Goal: Task Accomplishment & Management: Manage account settings

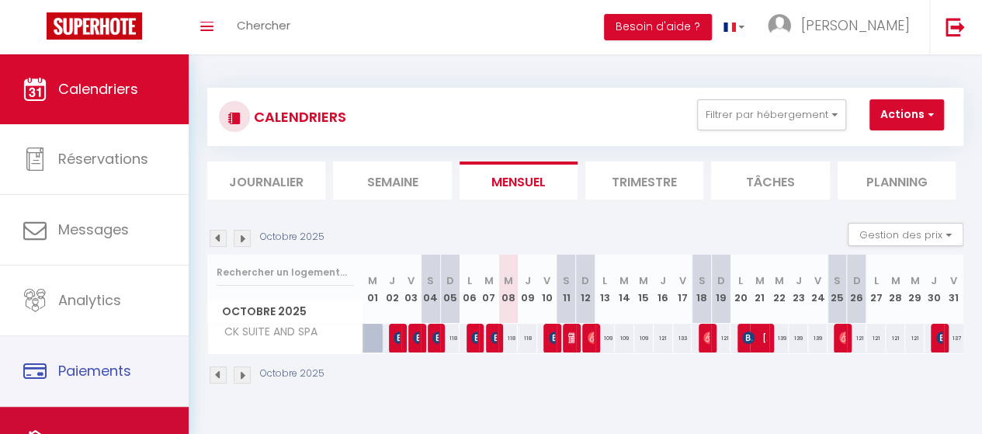
scroll to position [76, 0]
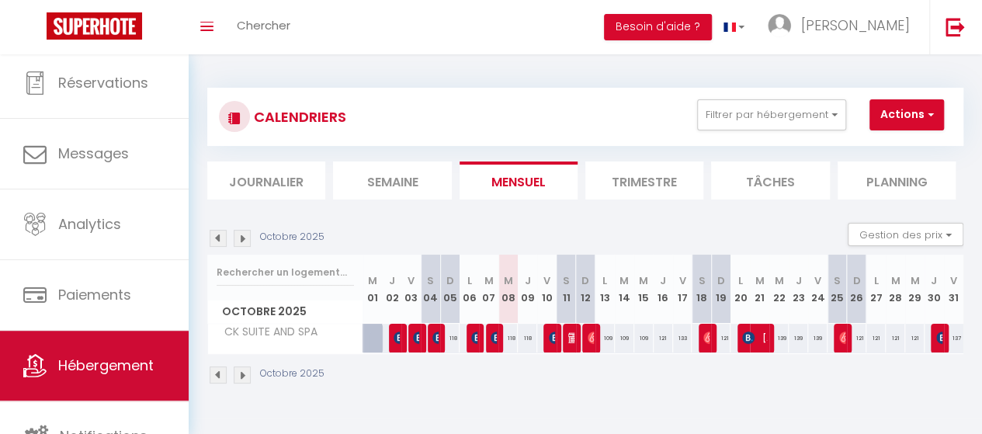
click at [74, 372] on span "Hébergement" at bounding box center [106, 365] width 96 height 19
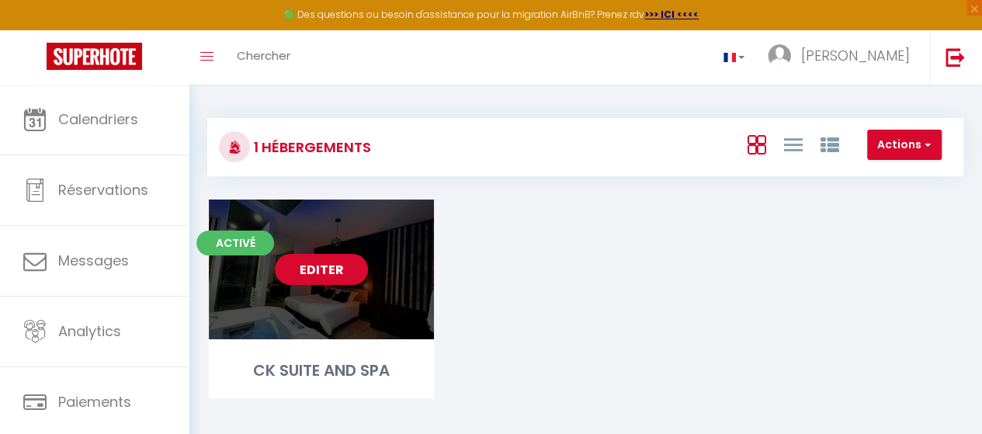
click at [302, 266] on link "Editer" at bounding box center [321, 269] width 93 height 31
select select "3"
select select "2"
select select "1"
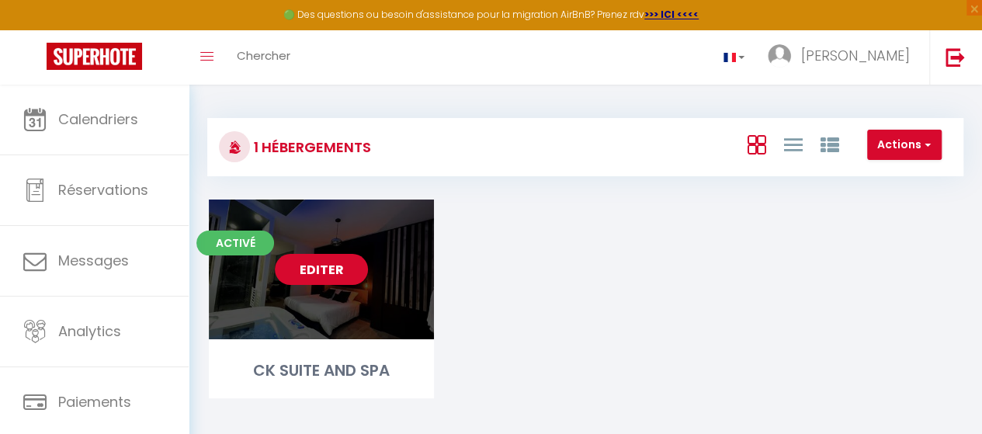
select select "28"
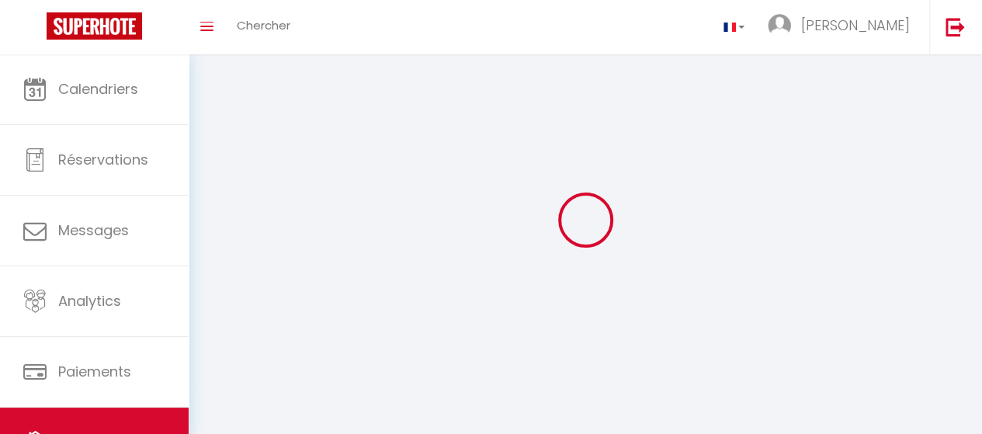
select select
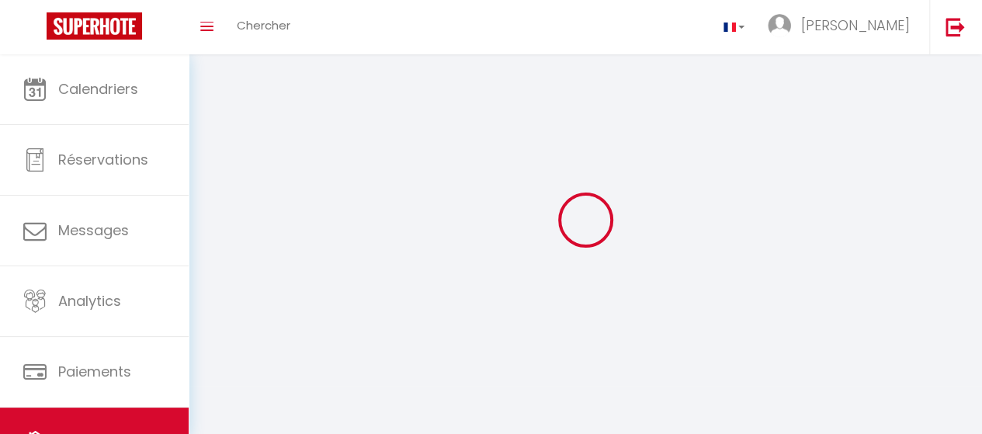
select select
checkbox input "false"
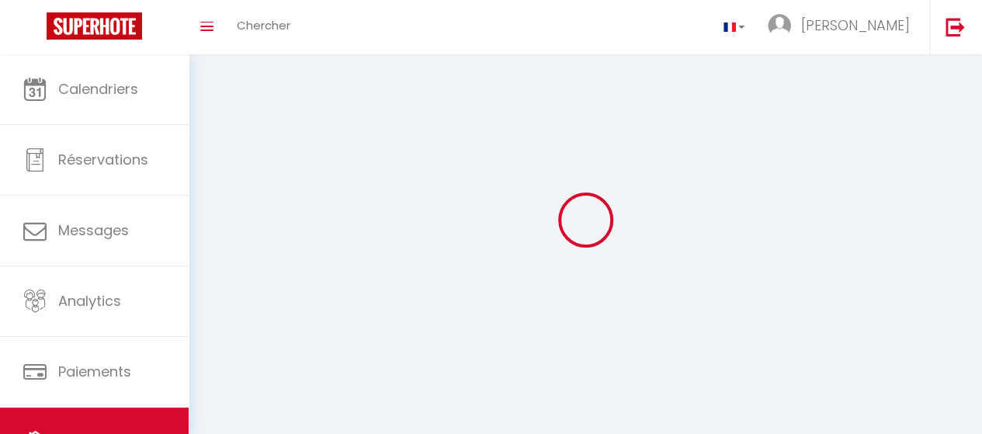
select select
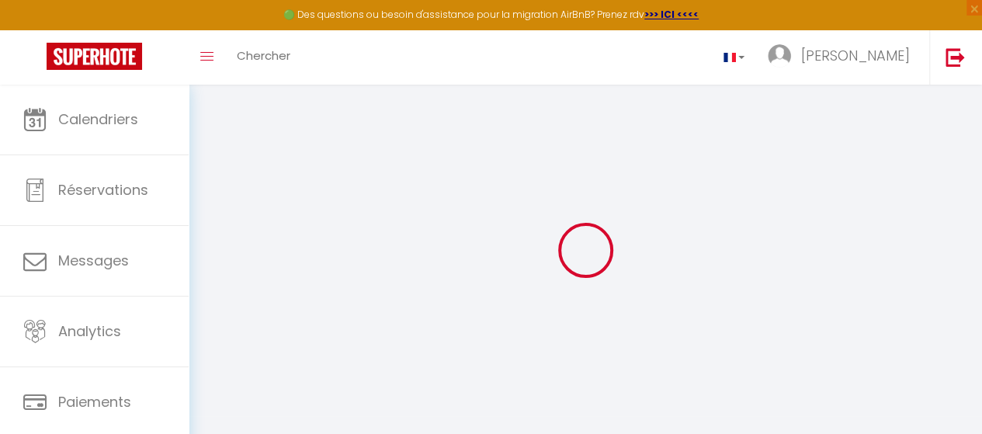
select select
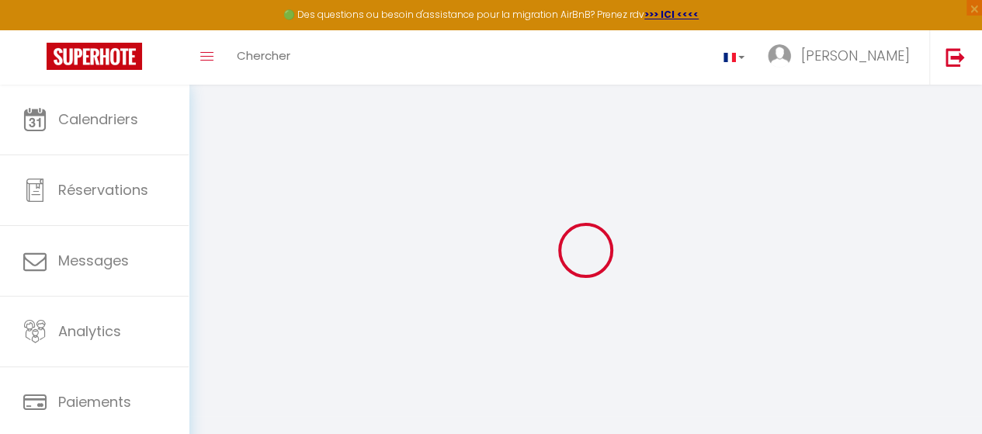
select select
checkbox input "false"
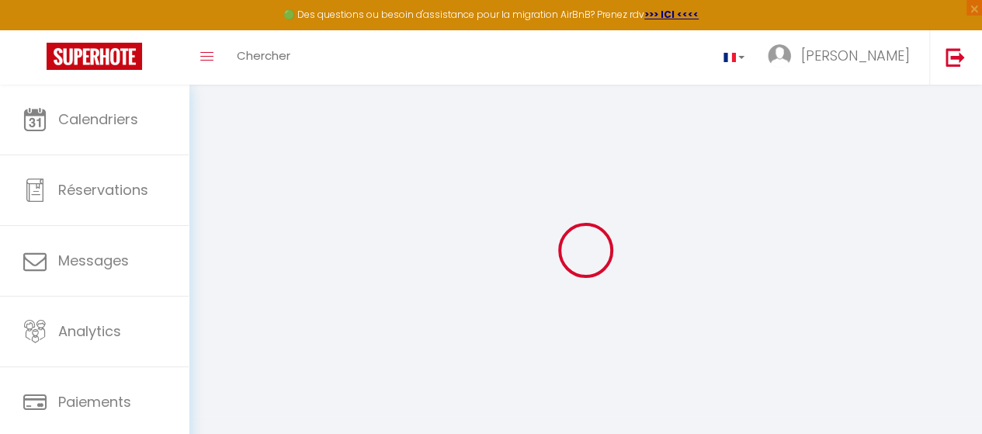
select select
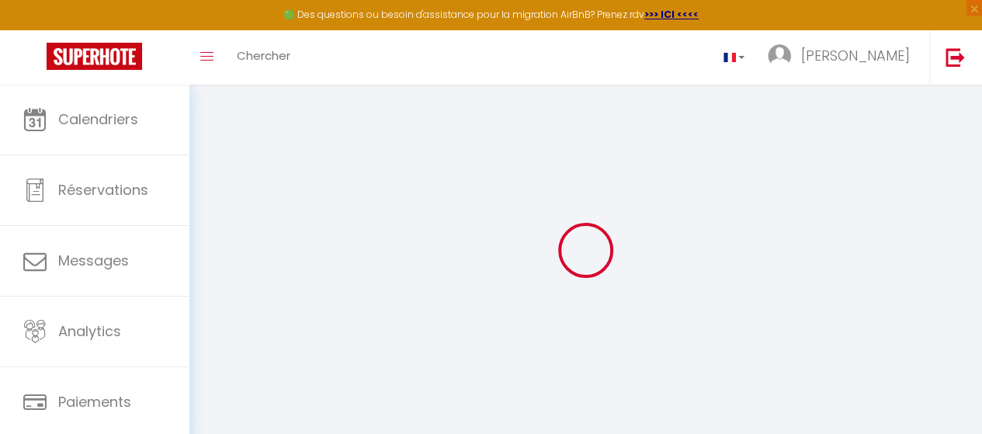
select select
checkbox input "false"
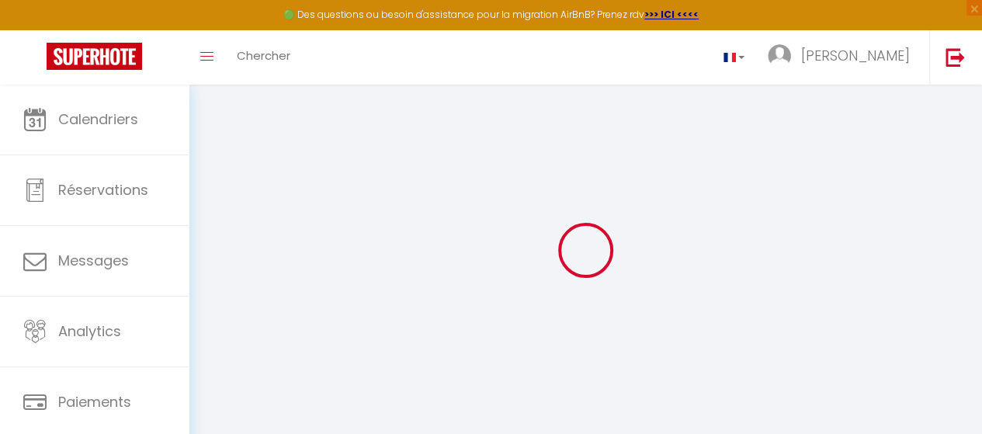
checkbox input "false"
select select
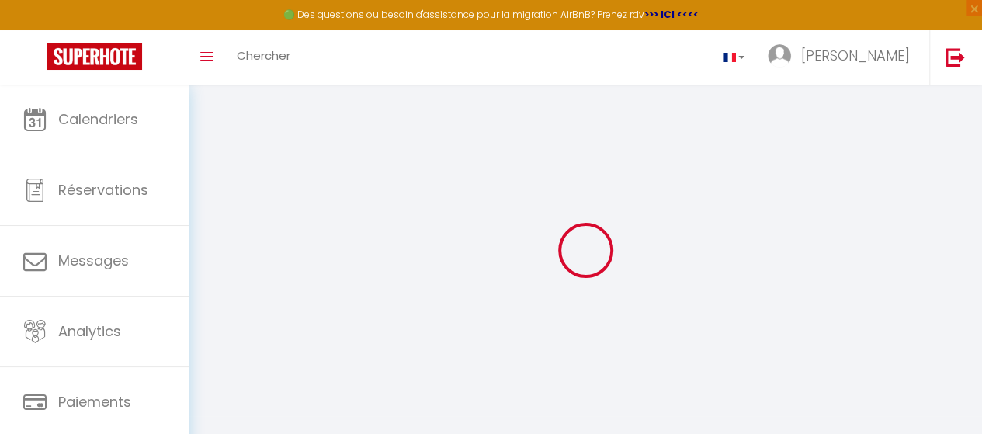
select select
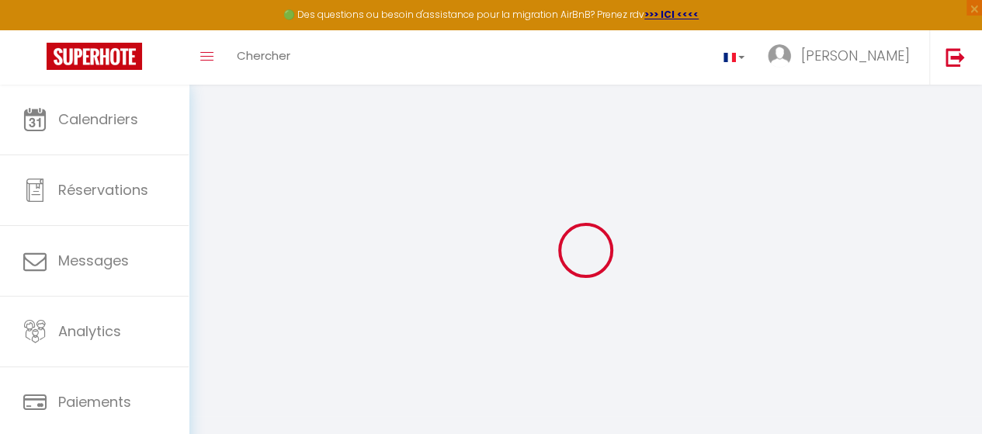
checkbox input "false"
select select
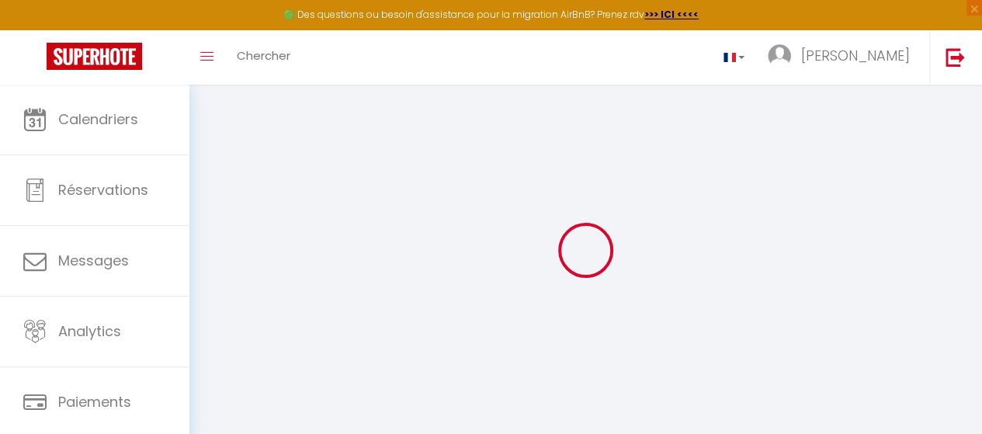
select select
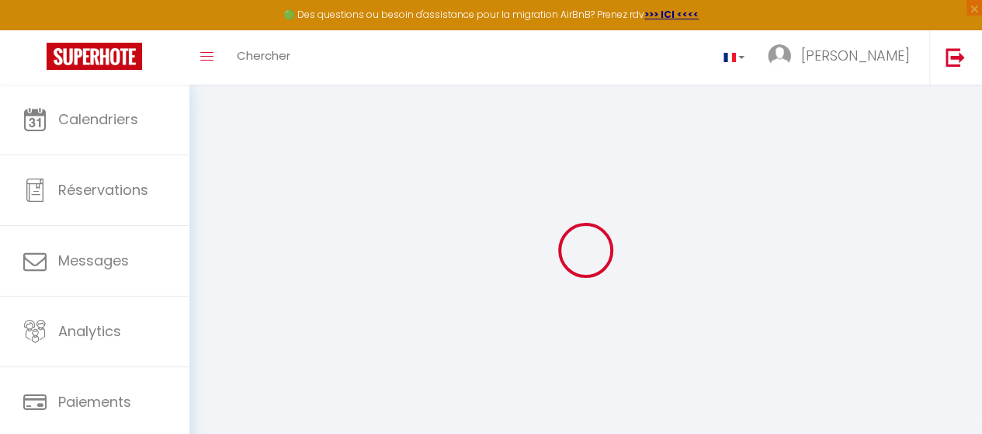
select select
checkbox input "false"
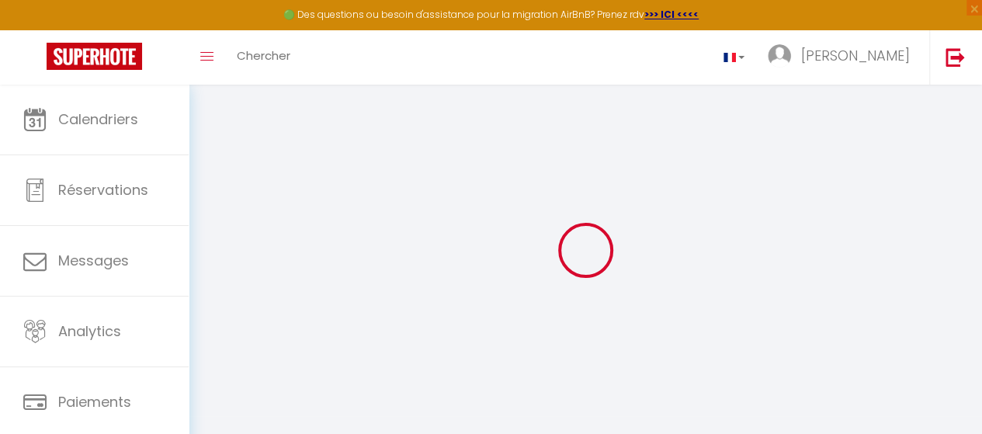
checkbox input "false"
select select
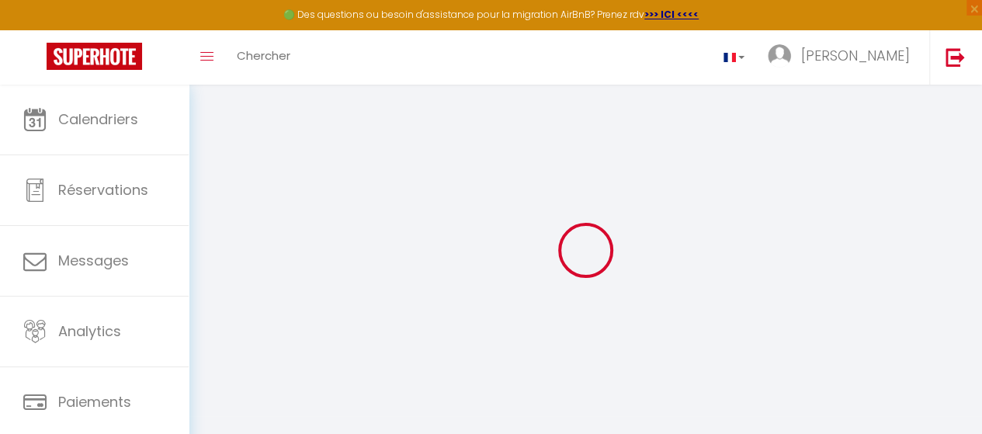
select select
checkbox input "false"
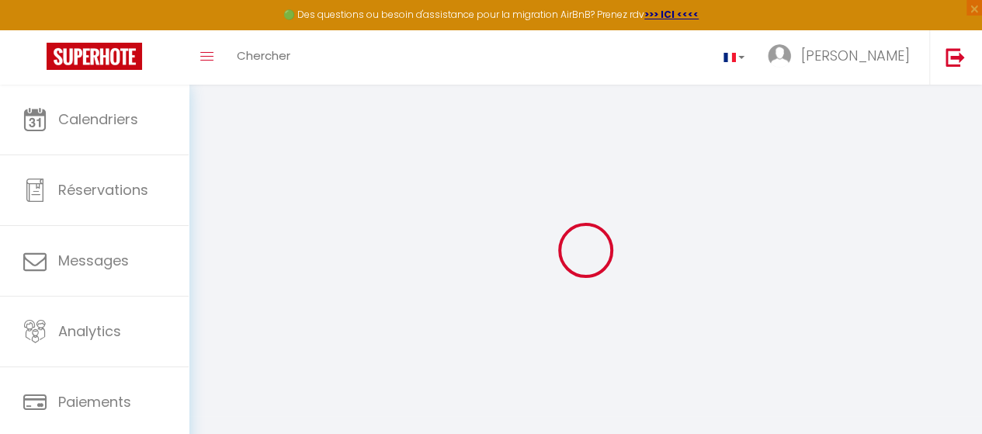
checkbox input "false"
select select
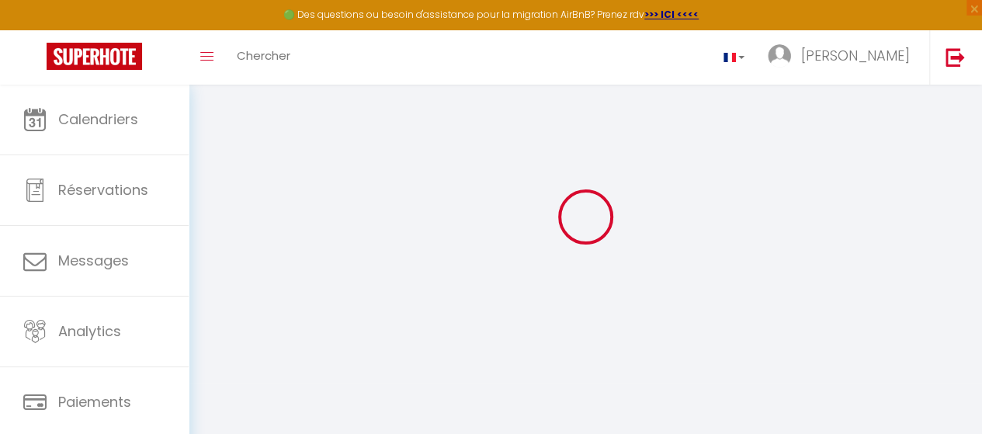
scroll to position [35, 0]
type input "CK SUITE AND SPA"
select select "2"
type input "127"
type input "50"
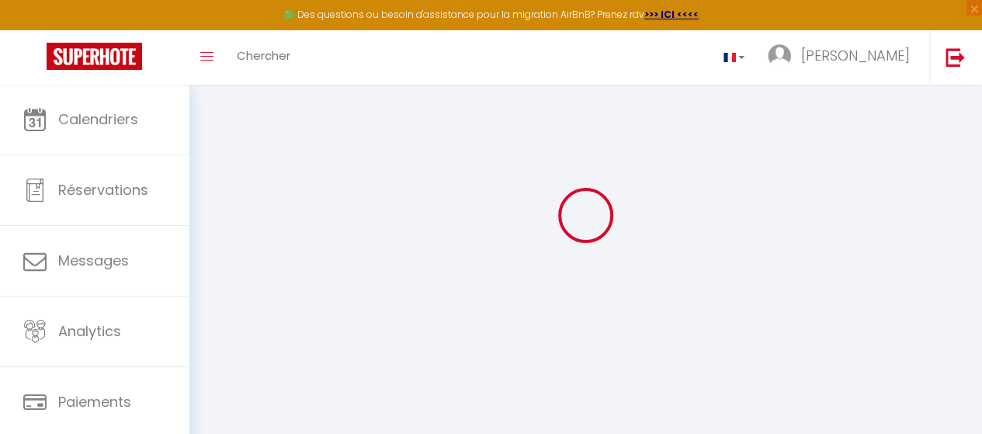
type input "3.90"
type input "200"
select select
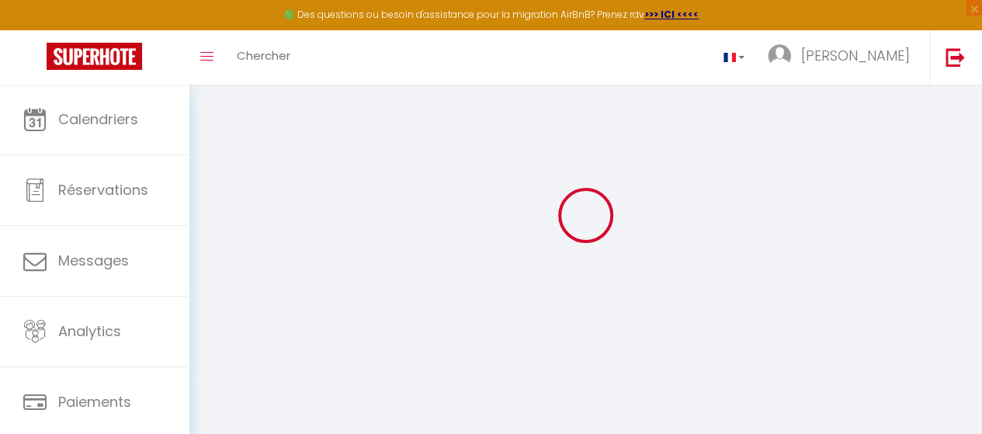
select select
type input "[STREET_ADDRESS]"
type input "51100"
type input "[GEOGRAPHIC_DATA]"
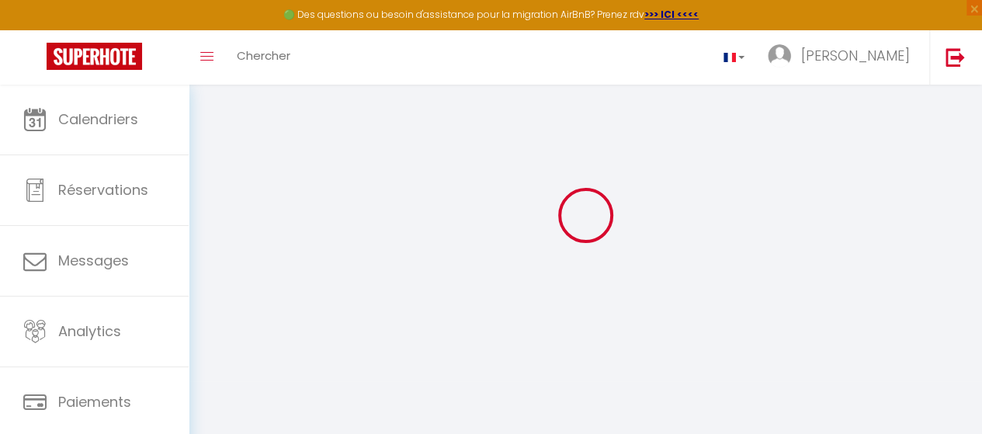
type input "[EMAIL_ADDRESS][DOMAIN_NAME]"
select select
checkbox input "false"
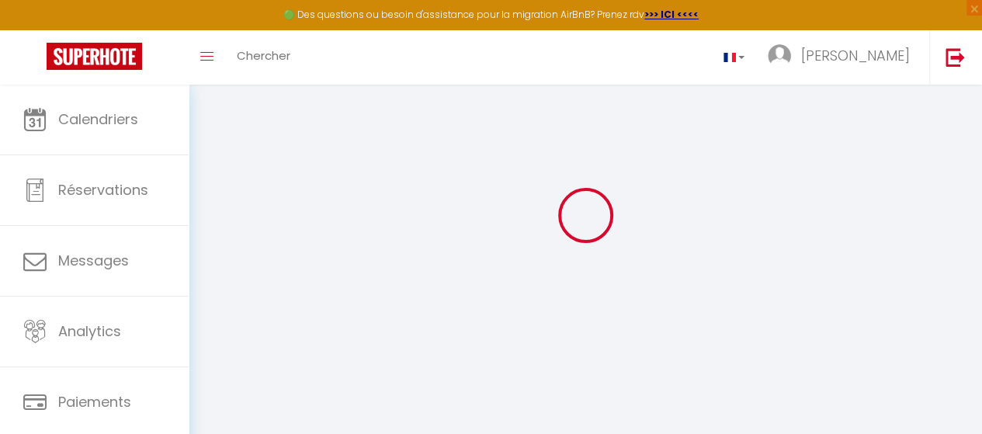
checkbox input "false"
select select
type input "0"
type input "50"
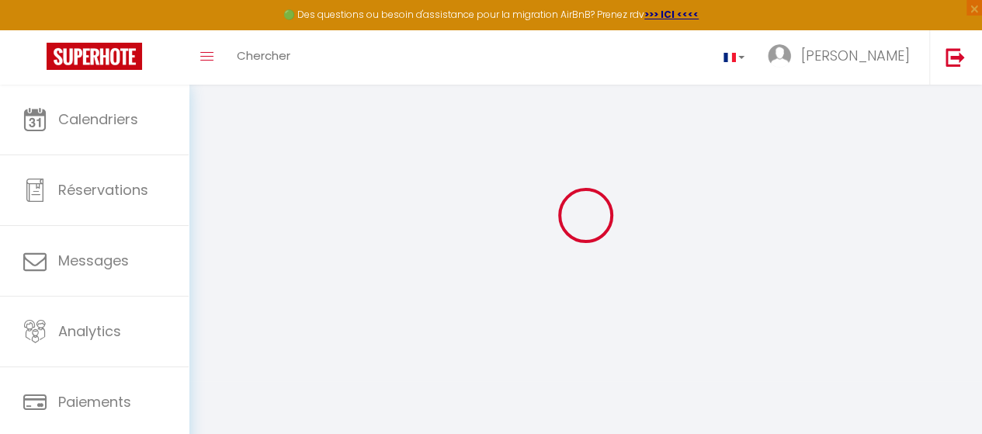
type input "0"
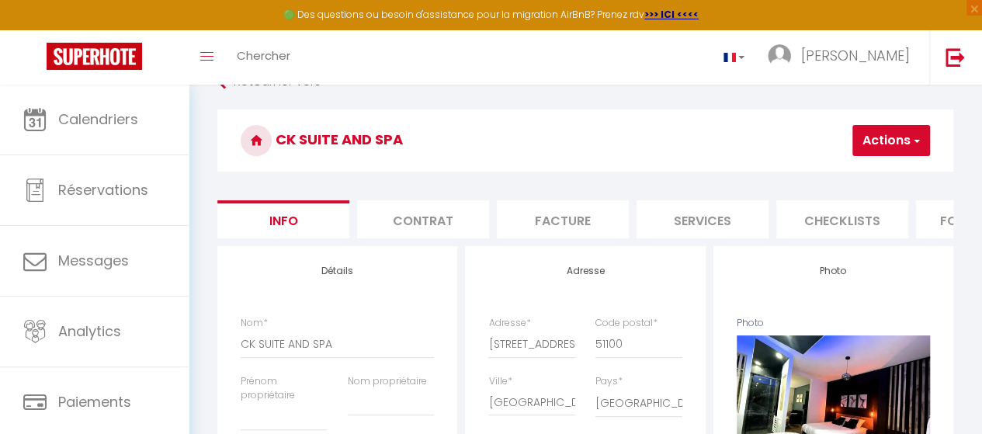
select select
checkbox input "false"
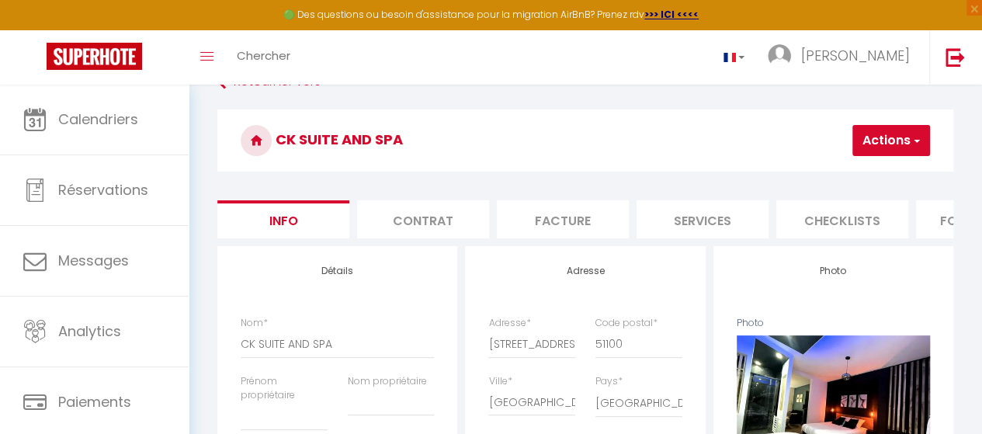
select select
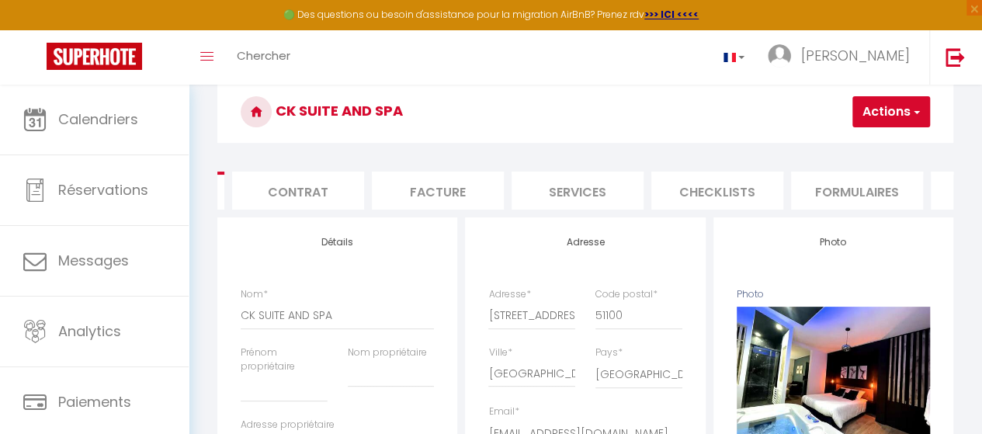
scroll to position [0, 127]
click at [836, 196] on li "Formulaires" at bounding box center [855, 191] width 132 height 38
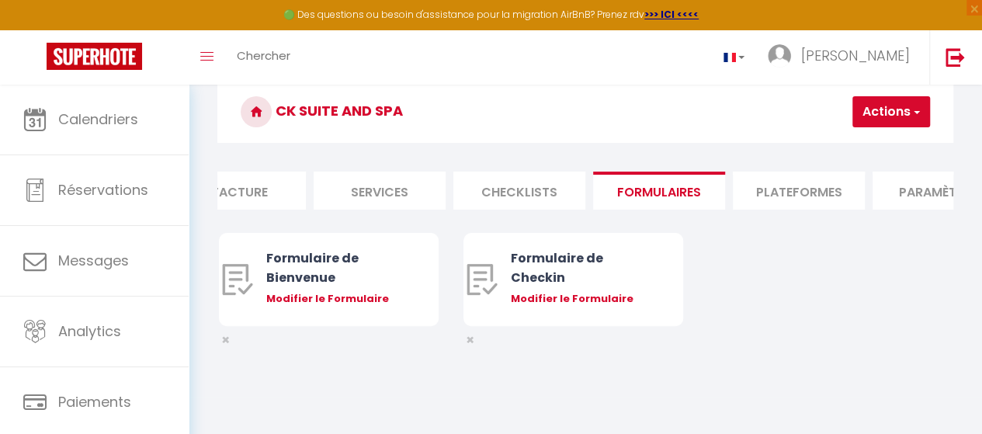
scroll to position [0, 324]
click at [794, 207] on li "Plateformes" at bounding box center [798, 191] width 132 height 38
select select
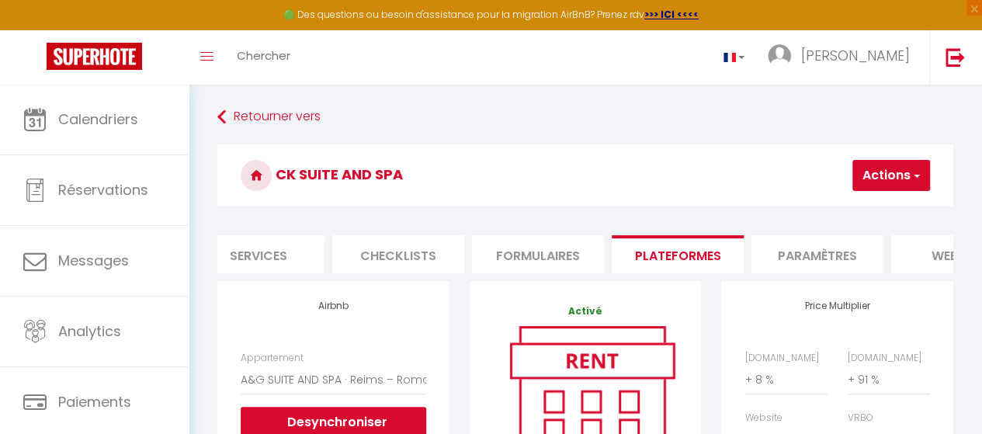
scroll to position [0, 445]
click at [840, 263] on li "Paramètres" at bounding box center [817, 254] width 132 height 38
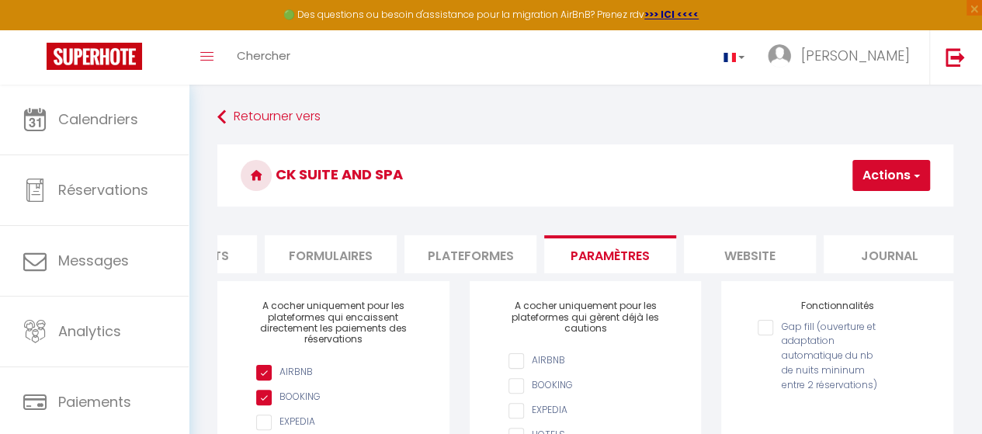
scroll to position [0, 662]
click at [748, 250] on li "website" at bounding box center [740, 254] width 132 height 38
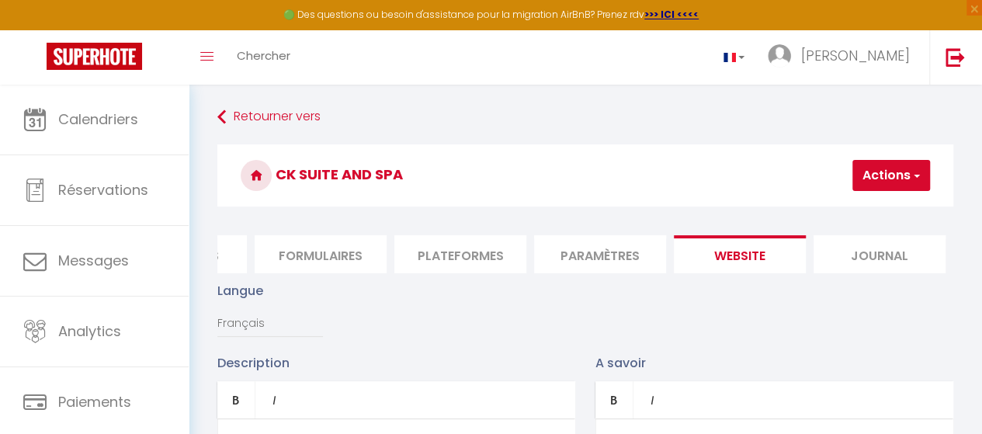
click at [848, 257] on li "Journal" at bounding box center [880, 254] width 132 height 38
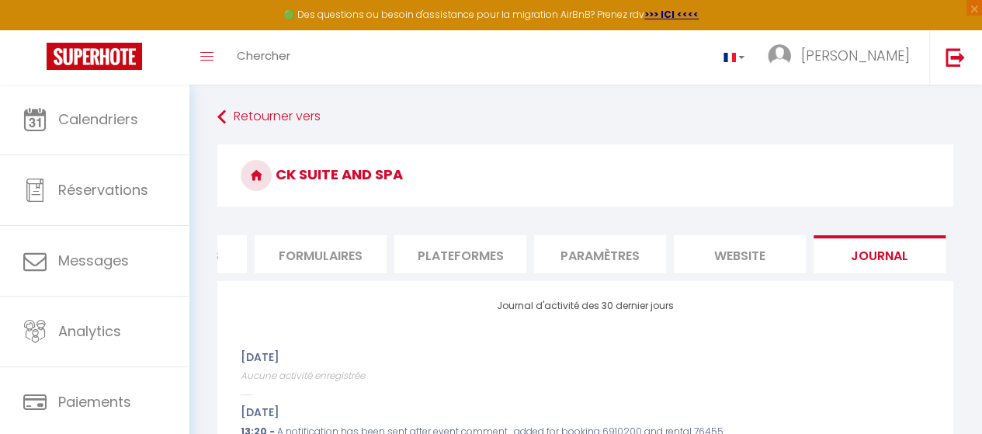
click at [714, 254] on li "website" at bounding box center [740, 254] width 132 height 38
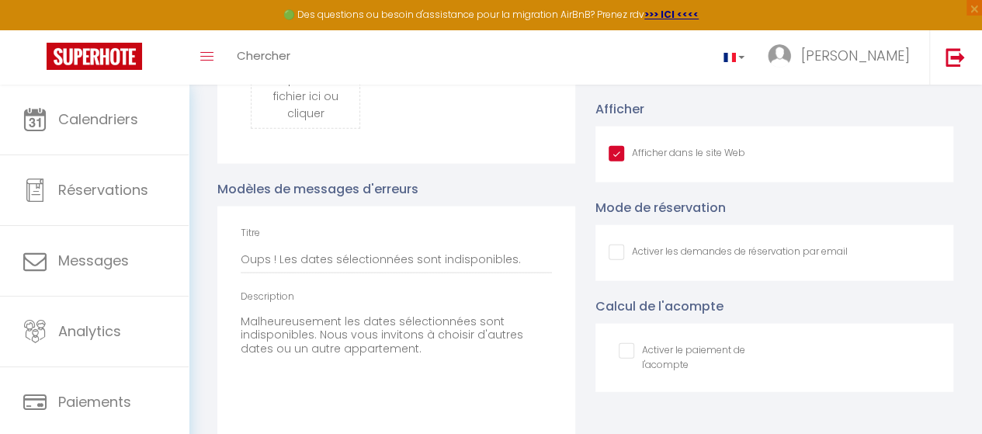
scroll to position [1782, 0]
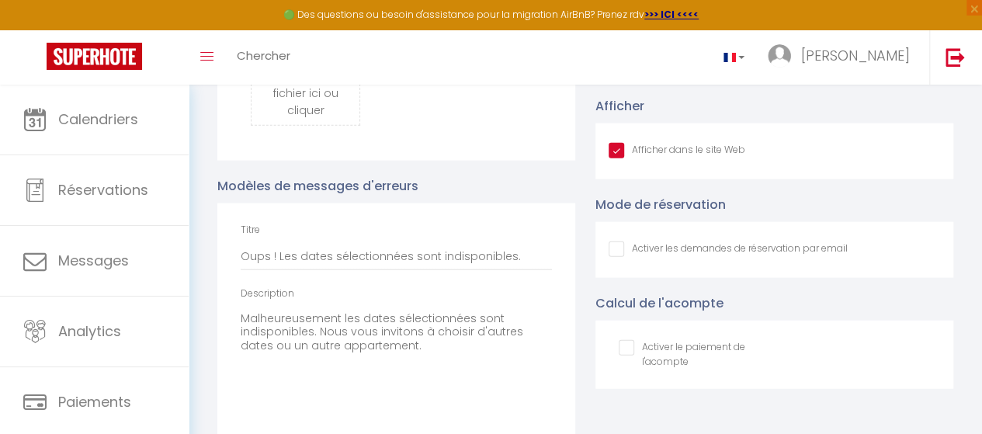
click at [616, 257] on input "Afficher dans le site Web" at bounding box center [728, 250] width 239 height 16
checkbox input "true"
click at [630, 356] on input "checkbox" at bounding box center [691, 348] width 145 height 16
checkbox input "true"
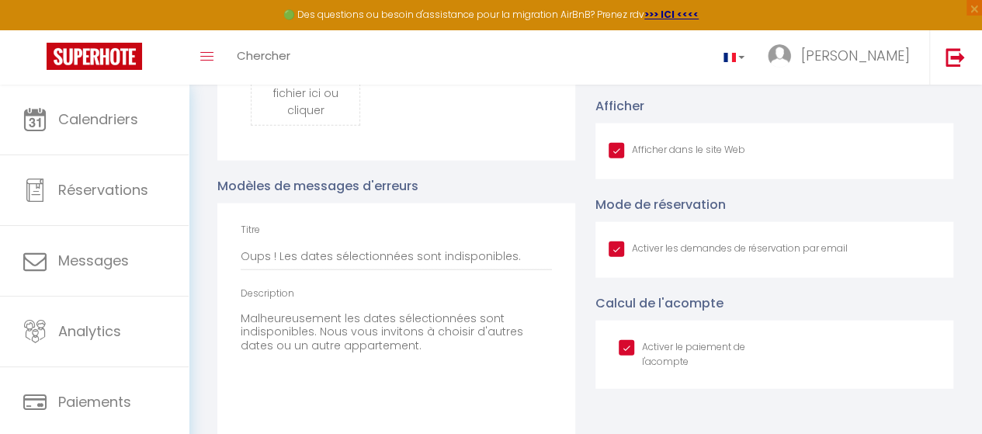
checkbox input "true"
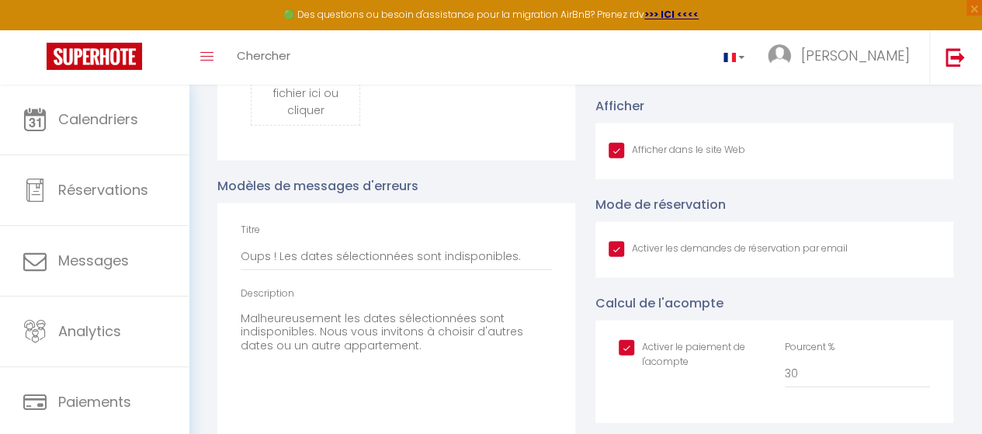
click at [630, 356] on input "checkbox" at bounding box center [691, 348] width 145 height 16
checkbox input "false"
checkbox input "true"
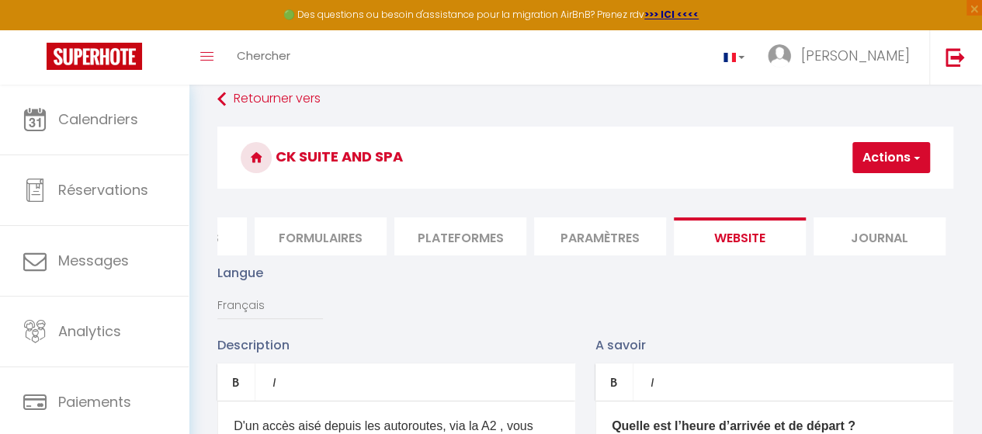
scroll to position [14, 0]
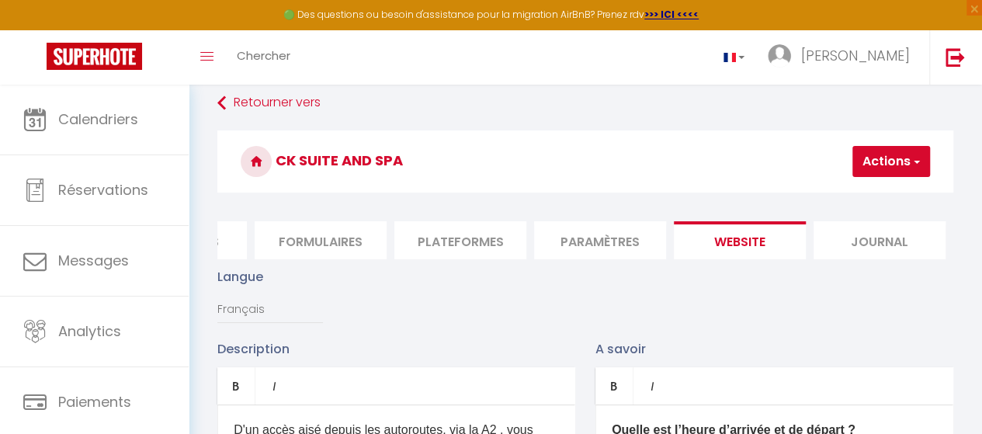
click at [879, 248] on li "Journal" at bounding box center [880, 240] width 132 height 38
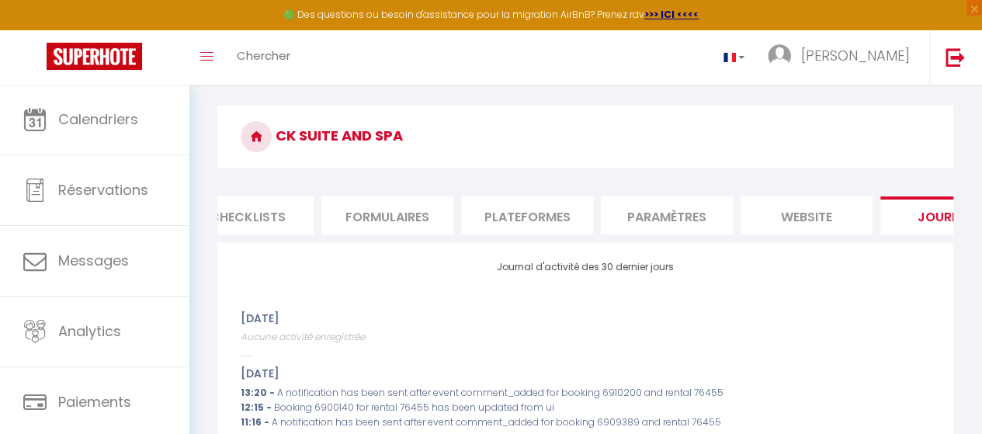
scroll to position [0, 578]
click at [559, 217] on li "Plateformes" at bounding box center [544, 215] width 132 height 38
select select
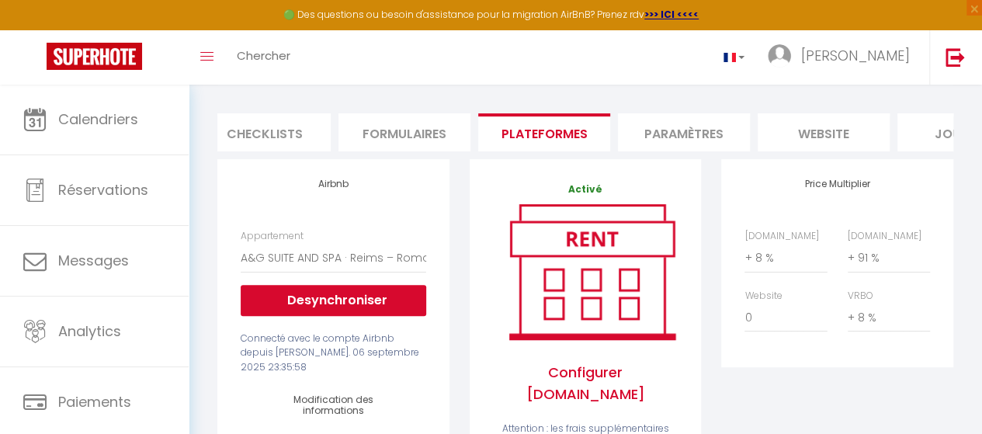
scroll to position [123, 0]
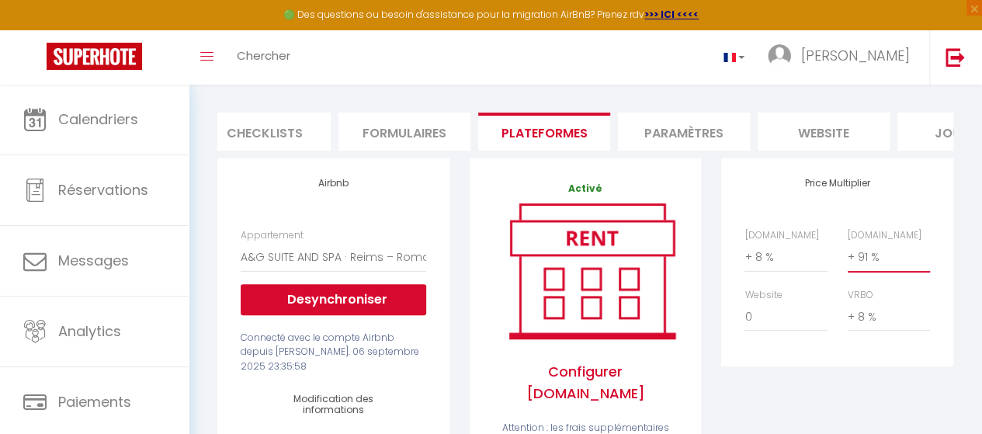
click at [858, 269] on select "0 + 1 % + 2 % + 3 % + 4 % + 5 % + 6 % + 7 % + 8 % + 9 %" at bounding box center [889, 257] width 82 height 30
select select "+ 90 %"
click at [848, 254] on select "0 + 1 % + 2 % + 3 % + 4 % + 5 % + 6 % + 7 % + 8 % + 9 %" at bounding box center [889, 257] width 82 height 30
select select
click at [763, 270] on select "0 + 1 % + 2 % + 3 % + 4 % + 5 % + 6 % + 7 % + 8 % + 9 %" at bounding box center [786, 257] width 82 height 30
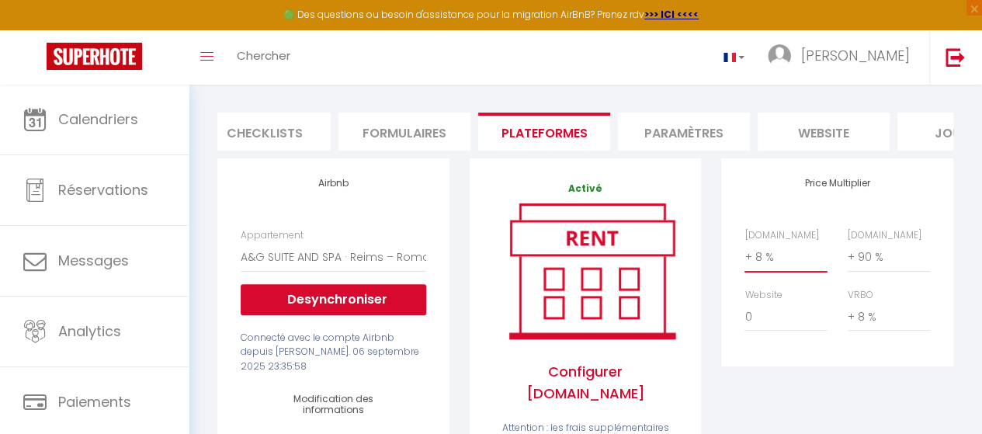
select select "+ 7 %"
click at [745, 254] on select "0 + 1 % + 2 % + 3 % + 4 % + 5 % + 6 % + 7 % + 8 % + 9 %" at bounding box center [786, 257] width 82 height 30
select select
click at [860, 326] on select "0 + 1 % + 2 % + 3 % + 4 % + 5 % + 6 % + 7 % + 8 % + 9 %" at bounding box center [889, 317] width 82 height 30
select select "+ 7 %"
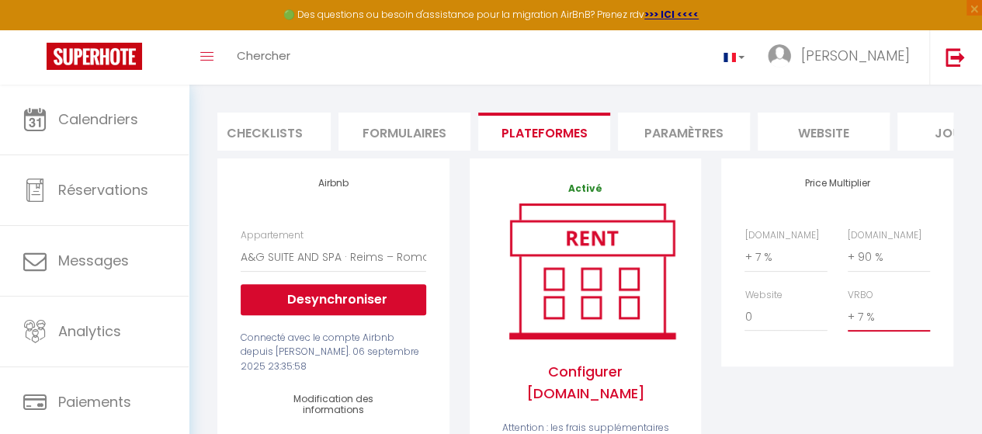
click at [848, 314] on select "0 + 1 % + 2 % + 3 % + 4 % + 5 % + 6 % + 7 % + 8 % + 9 %" at bounding box center [889, 317] width 82 height 30
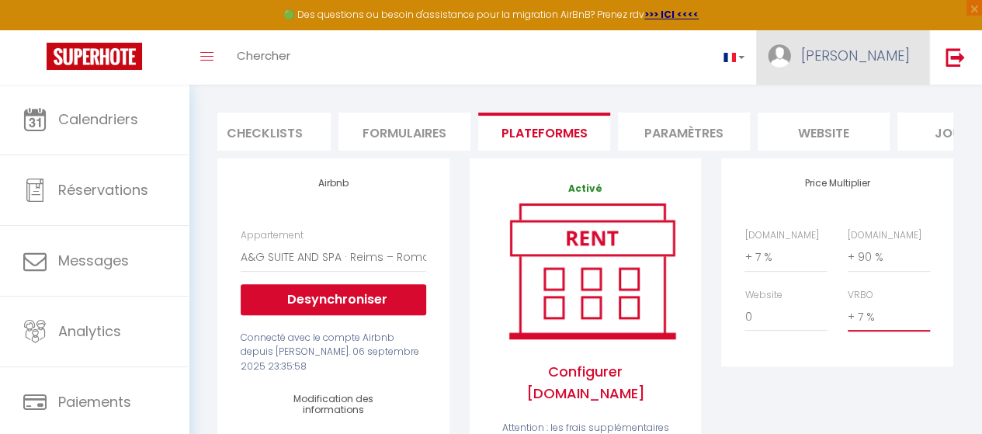
select select
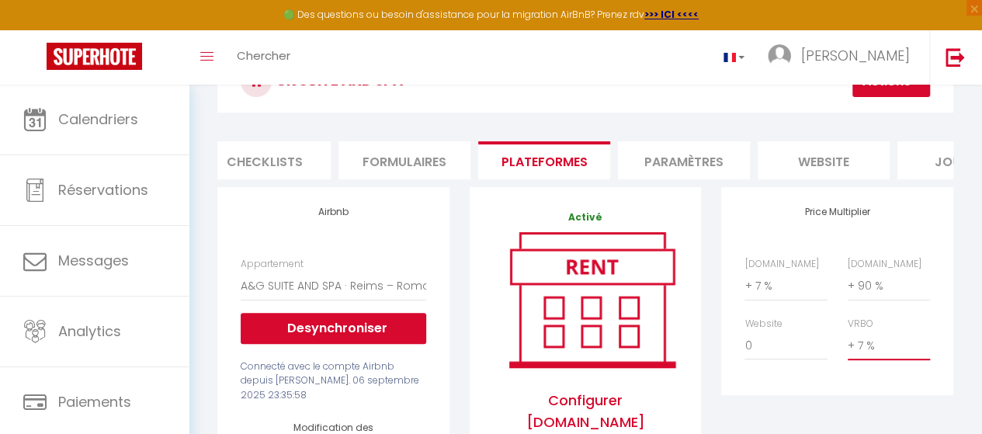
scroll to position [0, 0]
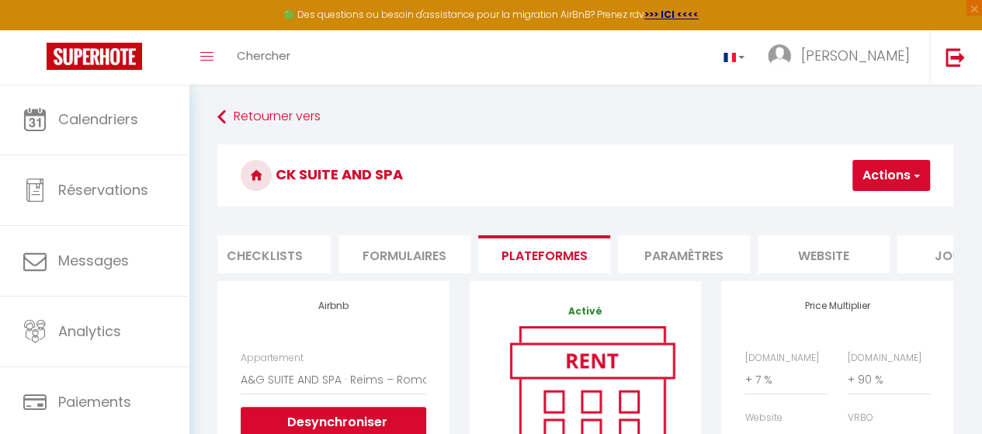
click at [881, 183] on button "Actions" at bounding box center [892, 175] width 78 height 31
click at [865, 210] on link "Enregistrer" at bounding box center [868, 210] width 123 height 20
select select "EUR"
select select
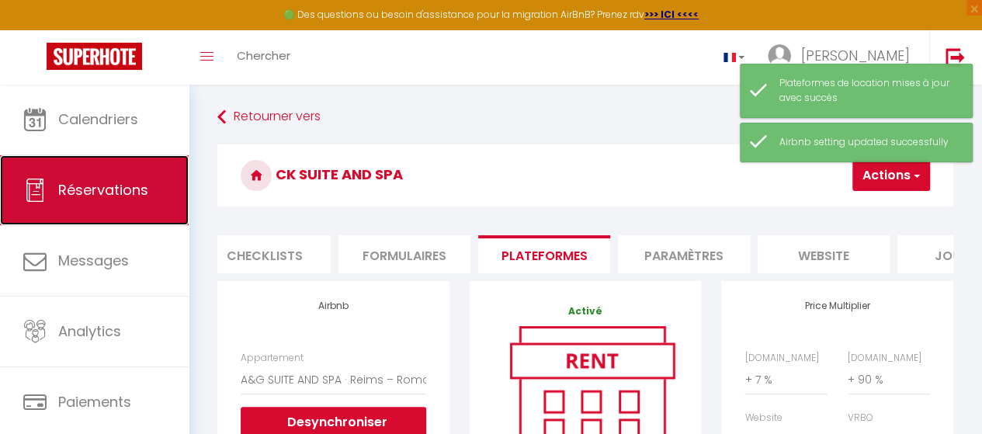
click at [110, 183] on span "Réservations" at bounding box center [103, 189] width 90 height 19
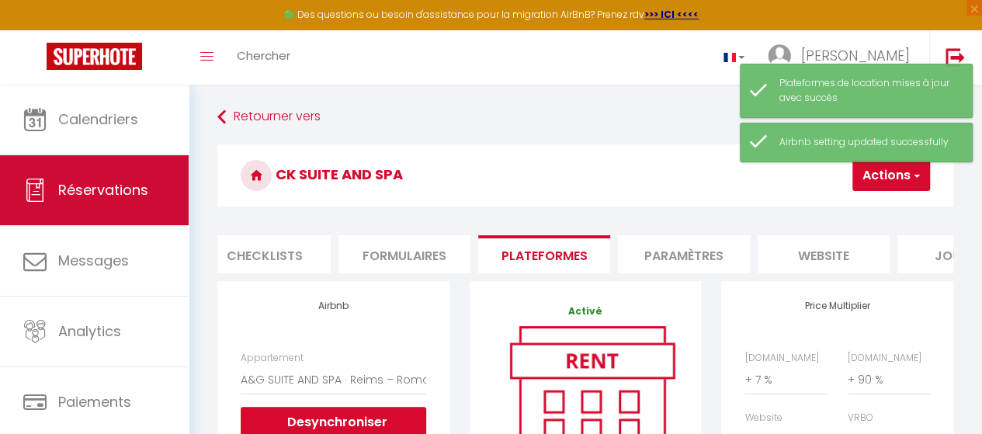
select select "not_cancelled"
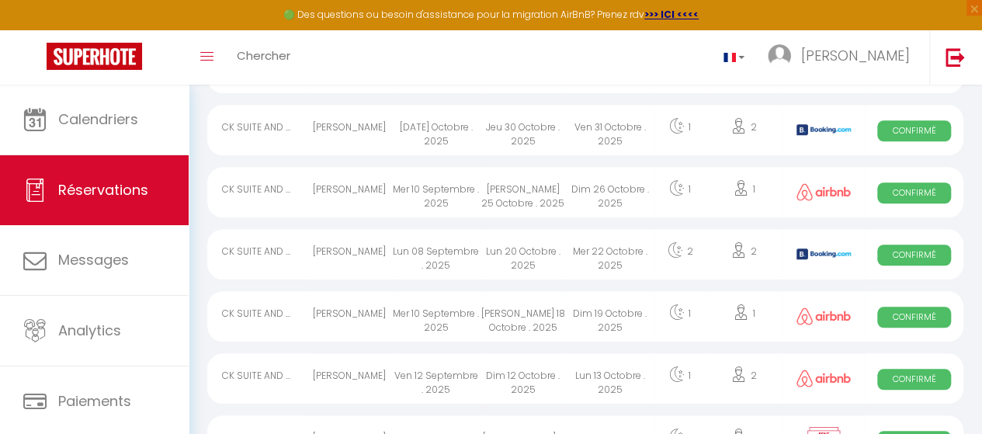
scroll to position [582, 0]
